Goal: Check status: Check status

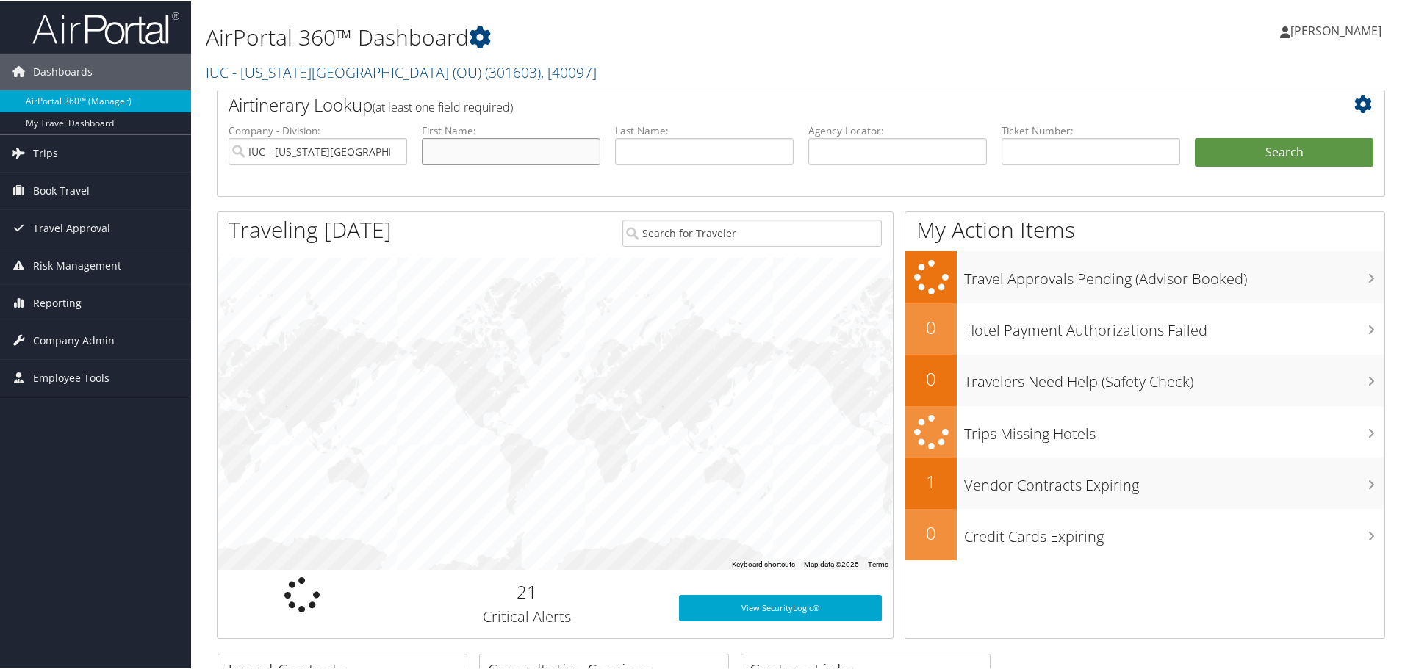
click at [471, 147] on input "text" at bounding box center [511, 150] width 179 height 27
type input "[PERSON_NAME]"
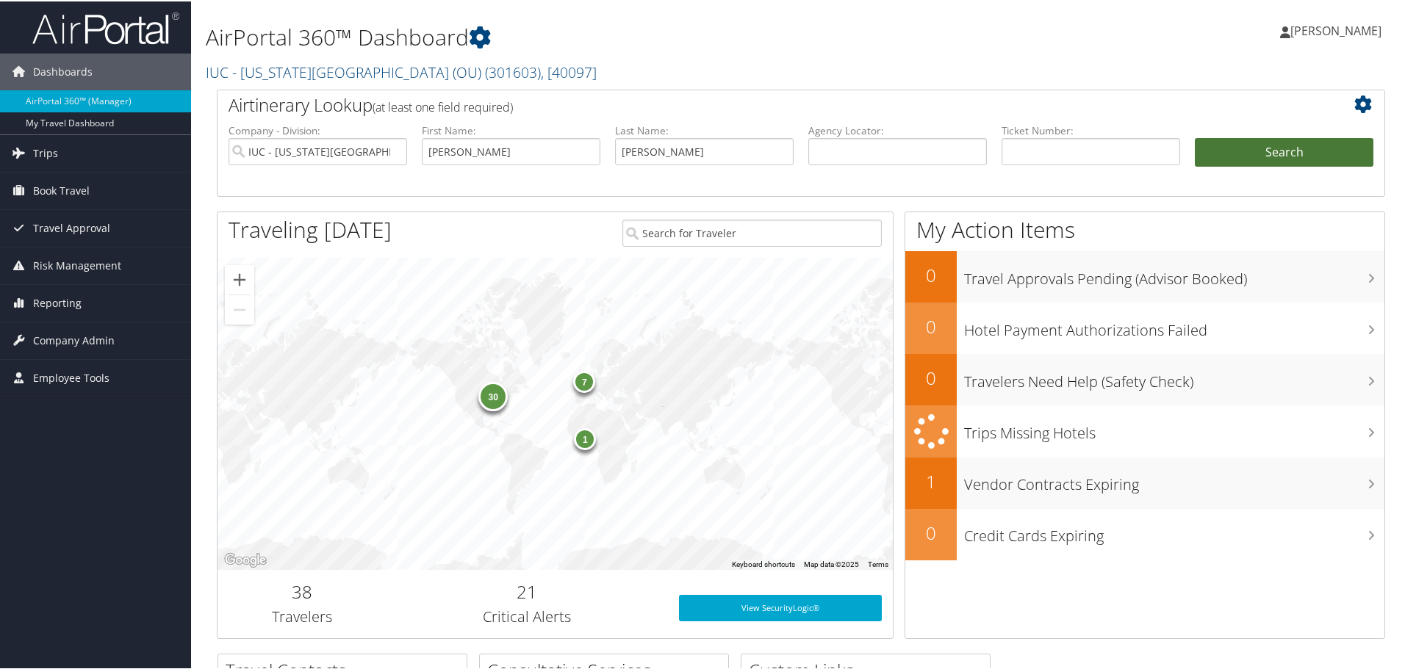
click at [1281, 156] on button "Search" at bounding box center [1284, 151] width 179 height 29
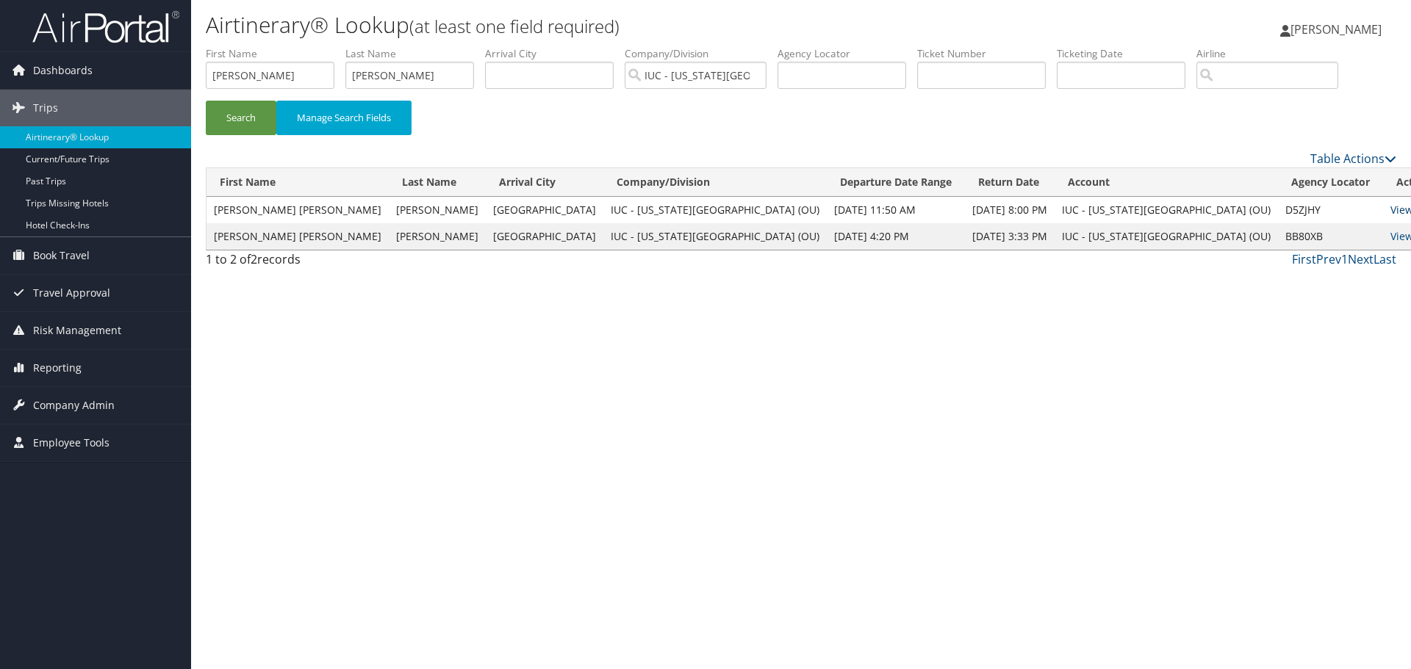
click at [1390, 208] on link "View" at bounding box center [1401, 210] width 23 height 14
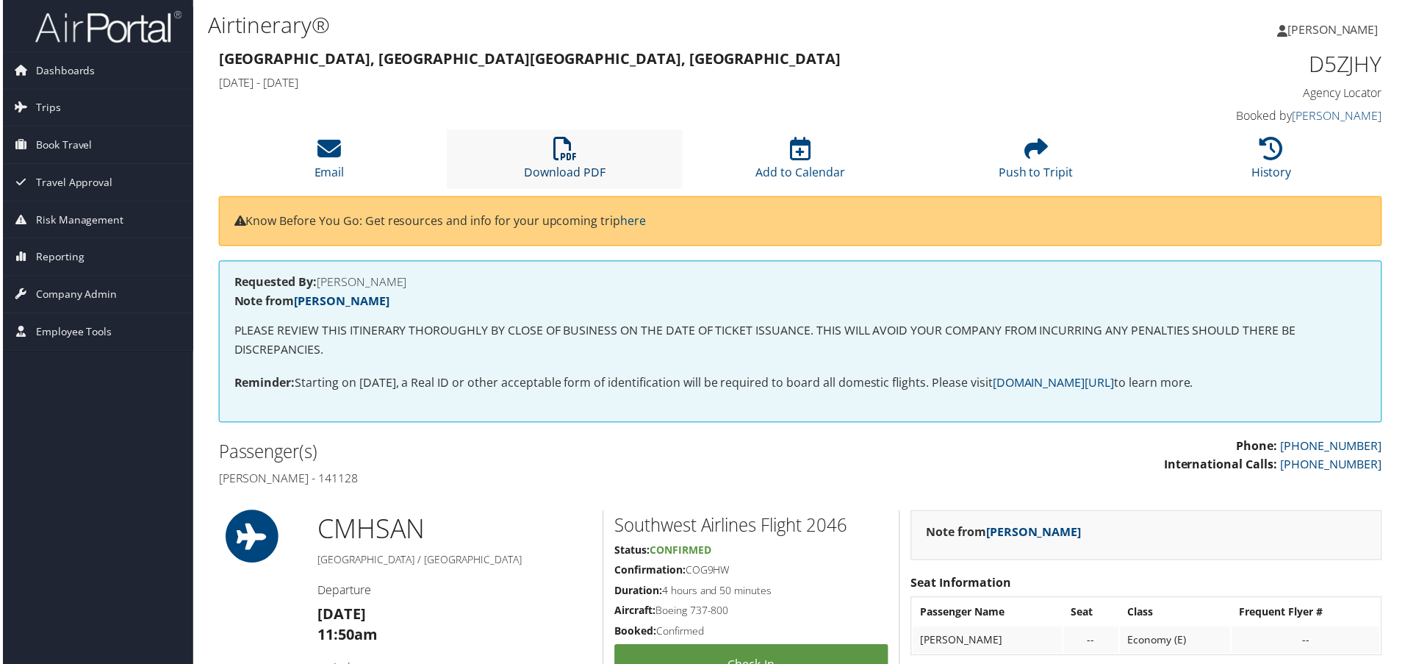
click at [556, 156] on icon at bounding box center [565, 149] width 24 height 24
